Goal: Navigation & Orientation: Go to known website

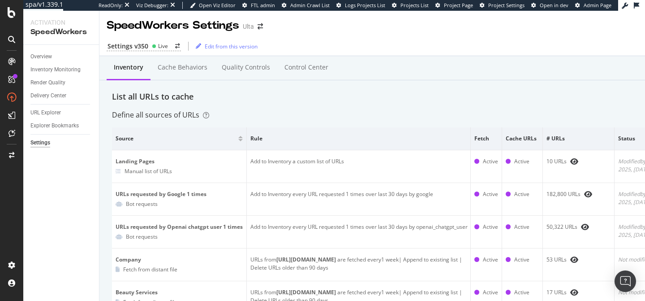
scroll to position [922, 0]
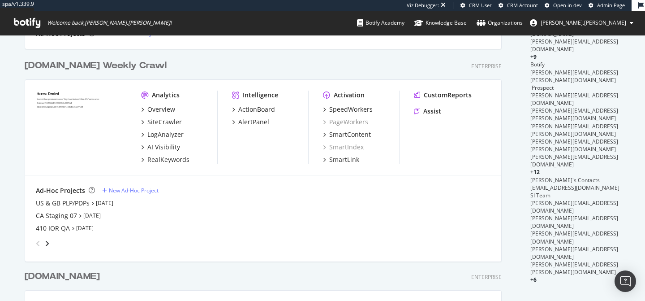
scroll to position [166, 0]
